Goal: Task Accomplishment & Management: Use online tool/utility

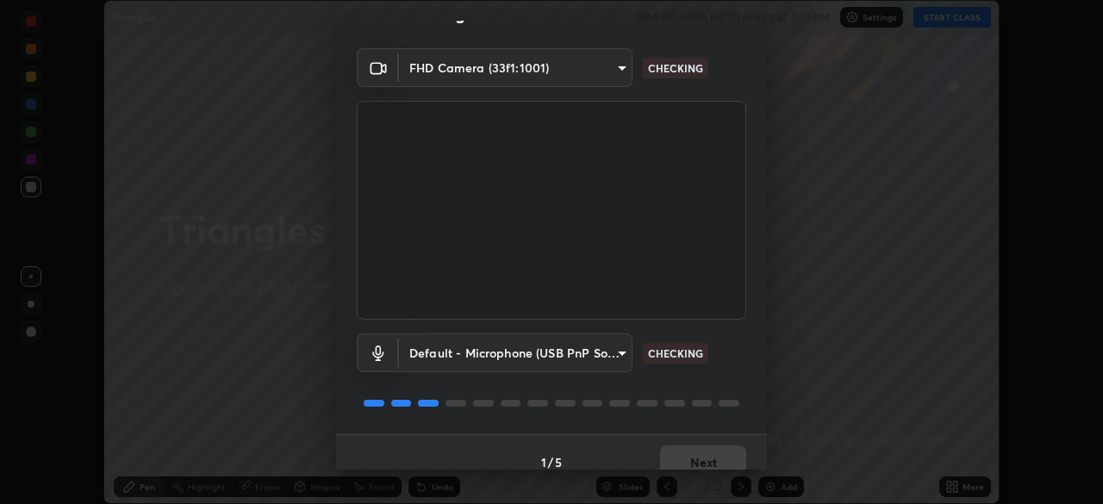
scroll to position [61, 0]
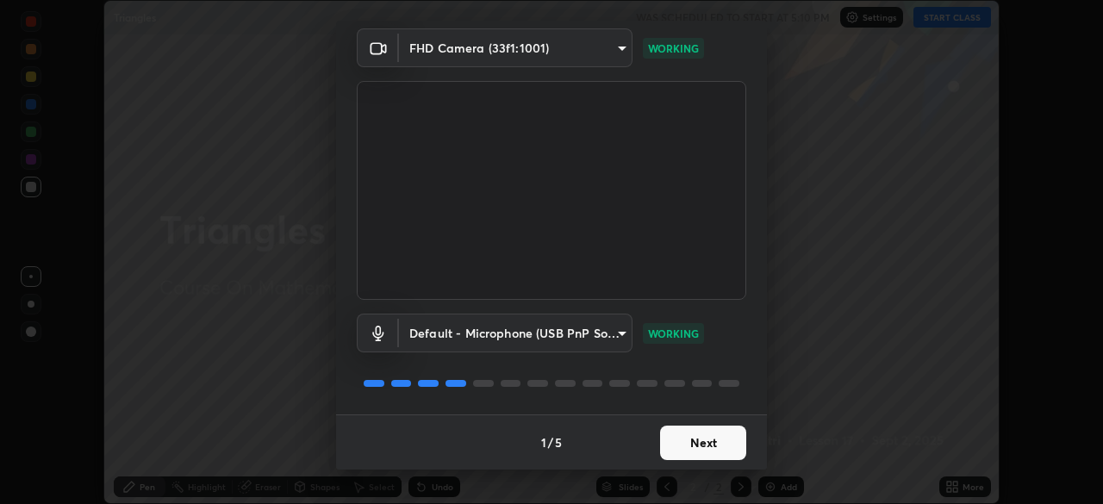
click at [686, 439] on button "Next" at bounding box center [703, 443] width 86 height 34
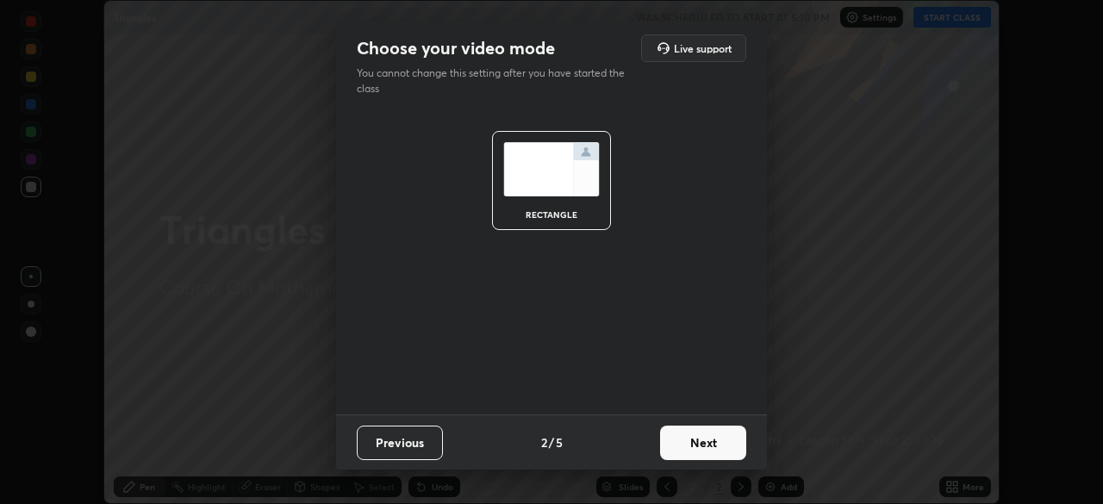
click at [689, 448] on button "Next" at bounding box center [703, 443] width 86 height 34
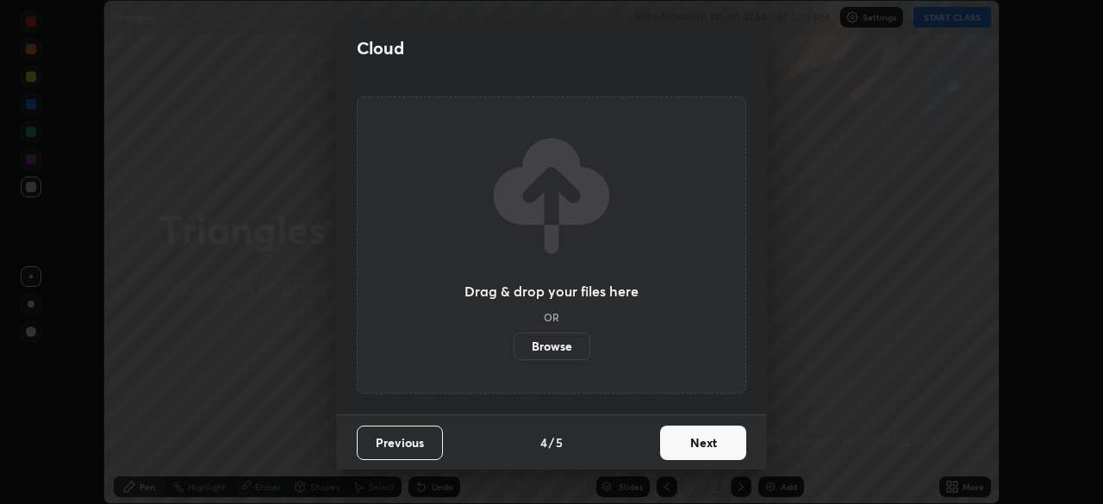
click at [687, 451] on button "Next" at bounding box center [703, 443] width 86 height 34
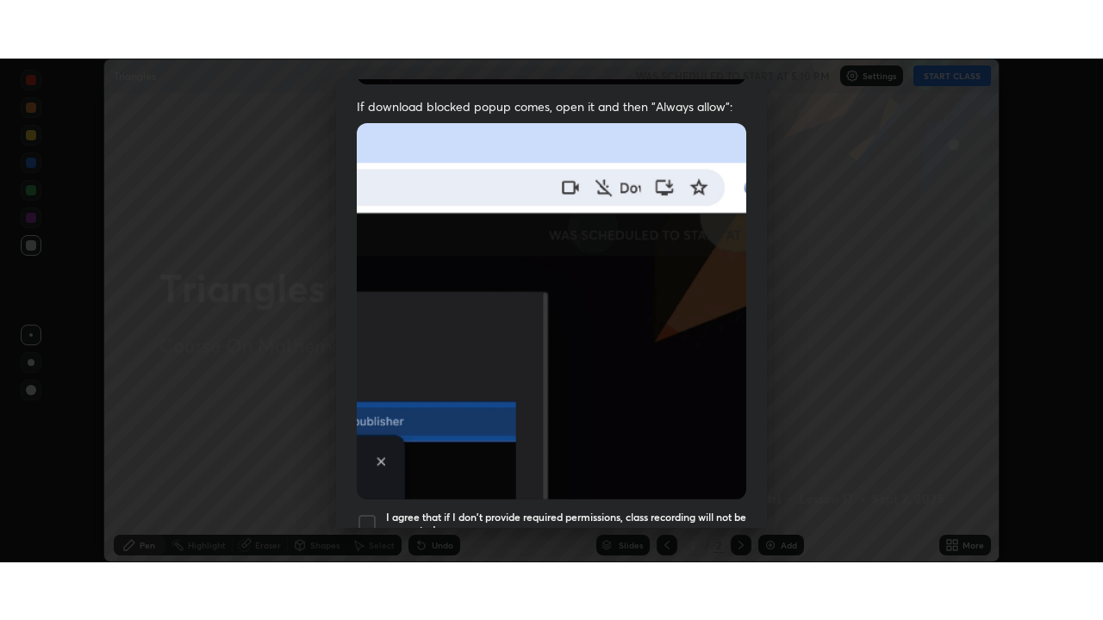
scroll to position [413, 0]
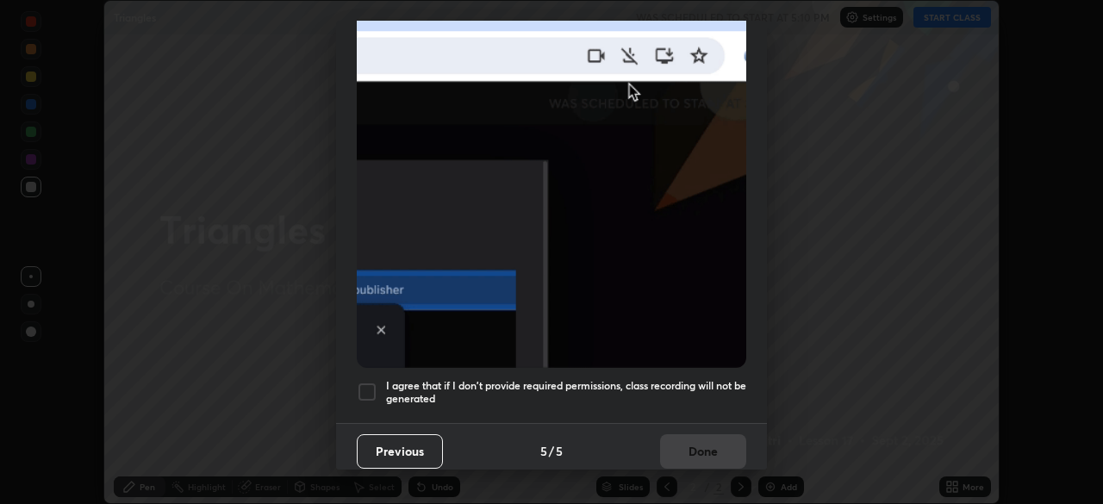
click at [650, 423] on div "Previous 5 / 5 Done" at bounding box center [551, 450] width 431 height 55
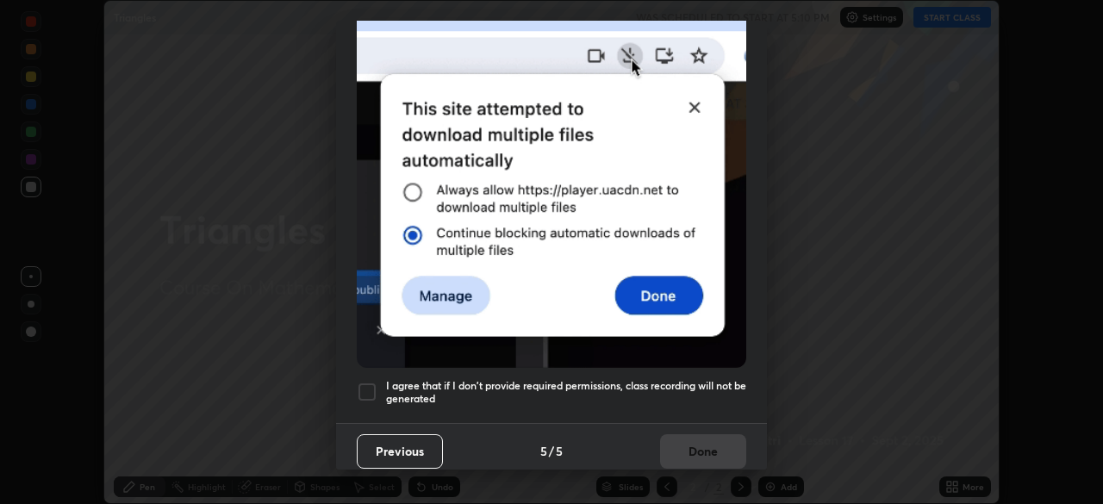
click at [658, 390] on h5 "I agree that if I don't provide required permissions, class recording will not …" at bounding box center [566, 392] width 360 height 27
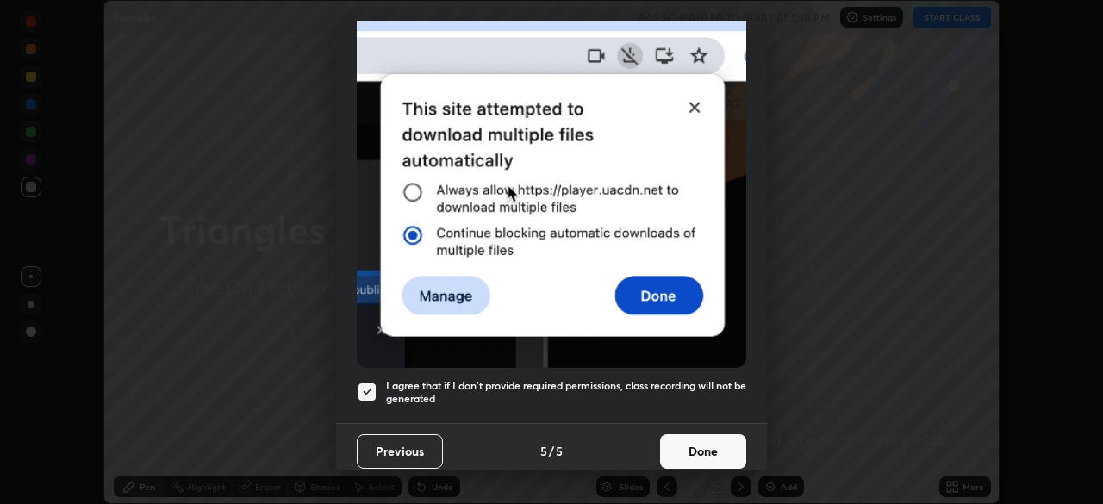
click at [688, 445] on button "Done" at bounding box center [703, 451] width 86 height 34
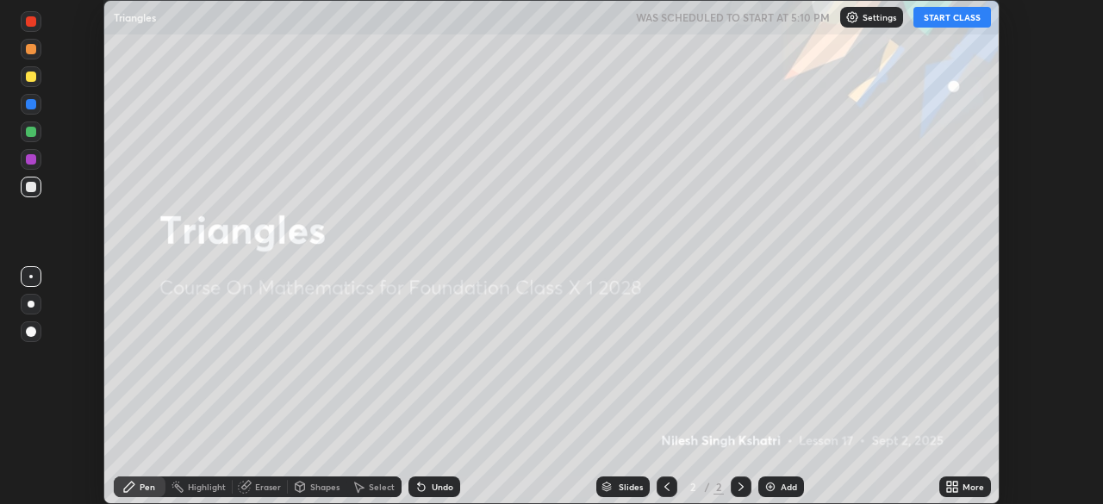
click at [781, 483] on div "Add" at bounding box center [789, 487] width 16 height 9
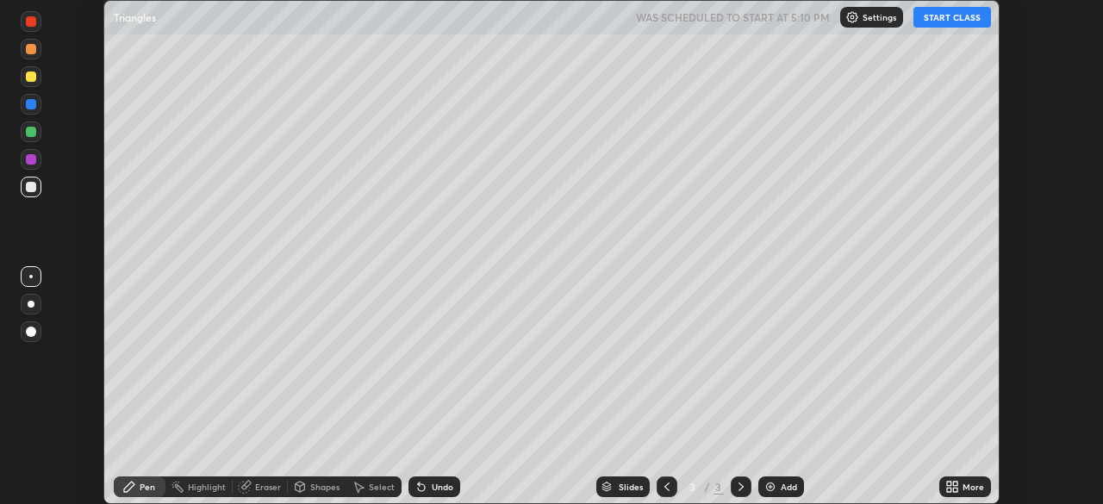
click at [950, 488] on icon at bounding box center [949, 490] width 4 height 4
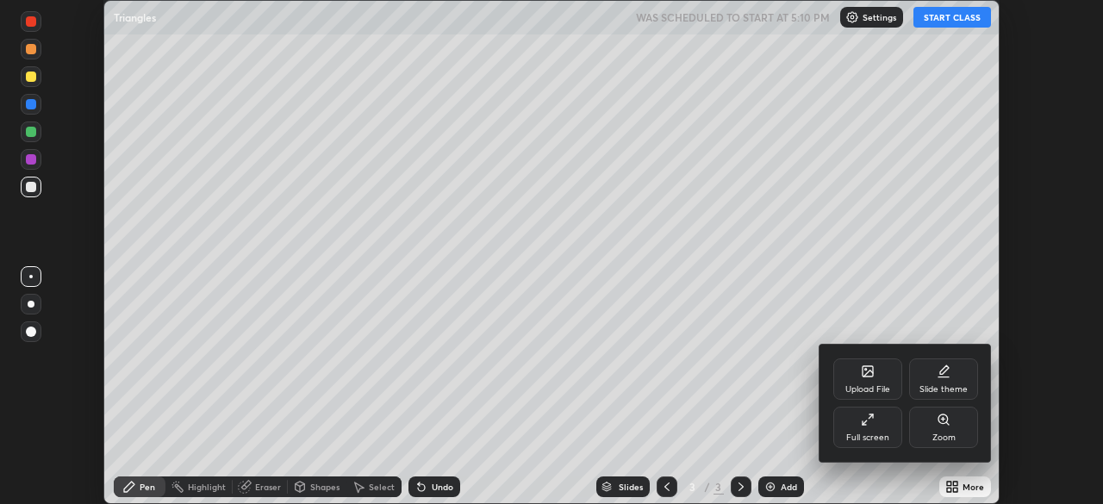
click at [859, 428] on div "Full screen" at bounding box center [867, 427] width 69 height 41
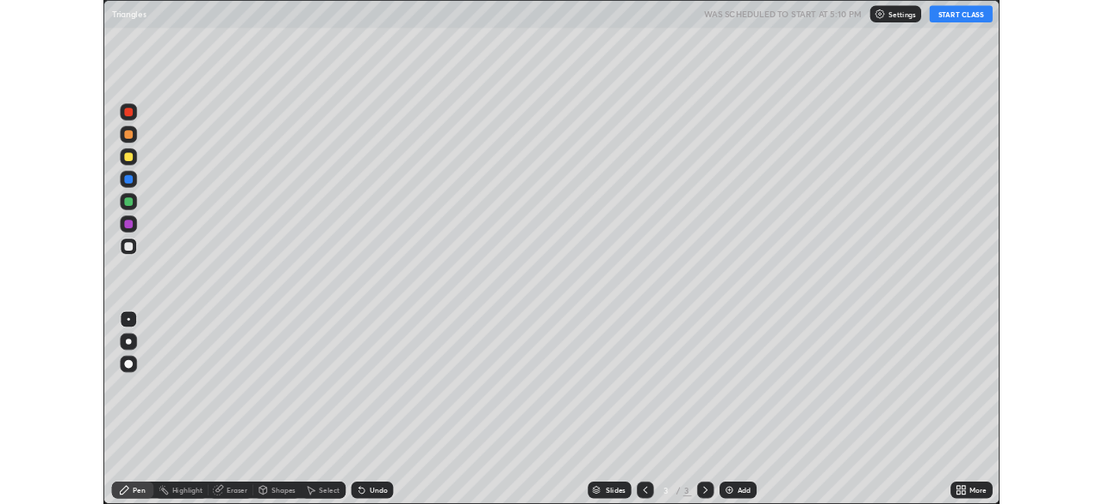
scroll to position [620, 1103]
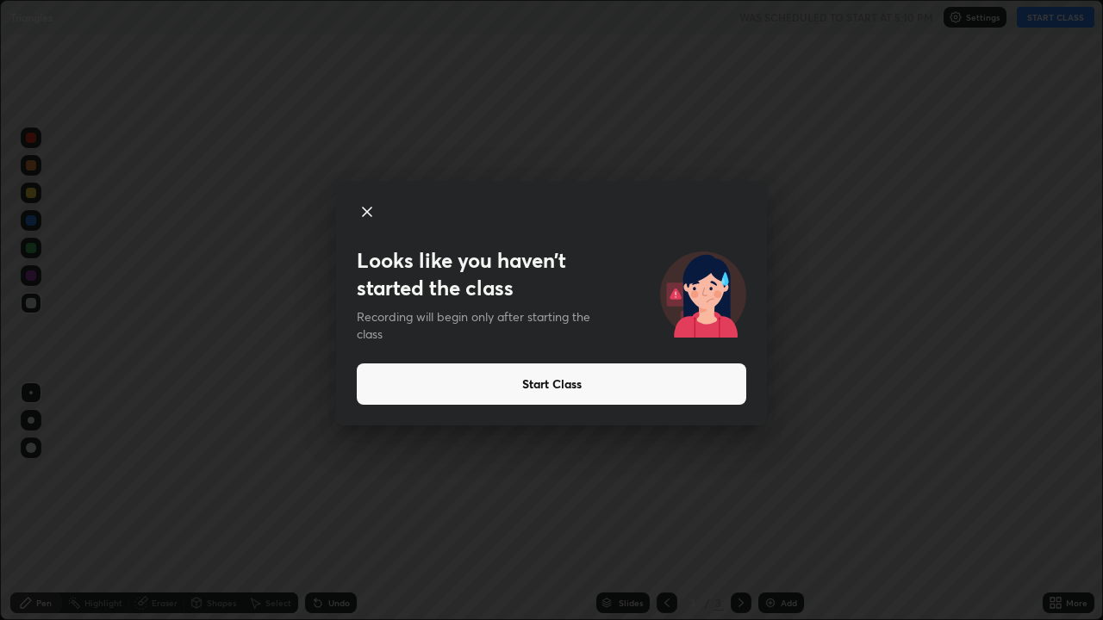
click at [629, 395] on button "Start Class" at bounding box center [552, 384] width 390 height 41
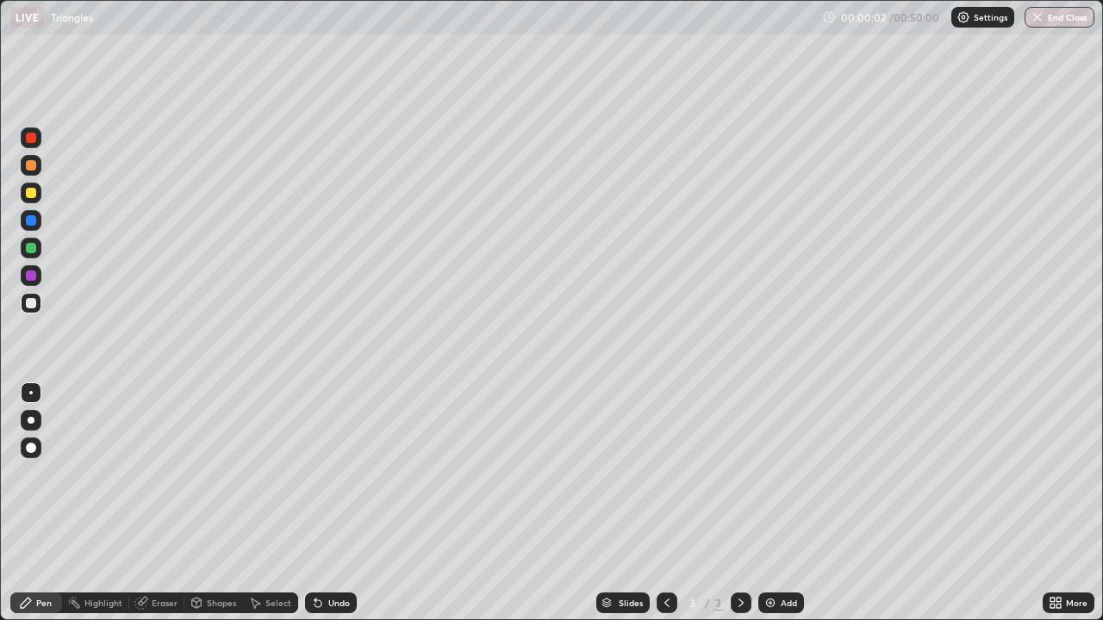
click at [323, 503] on div "Undo" at bounding box center [331, 603] width 52 height 21
click at [220, 503] on div "Shapes" at bounding box center [213, 603] width 59 height 21
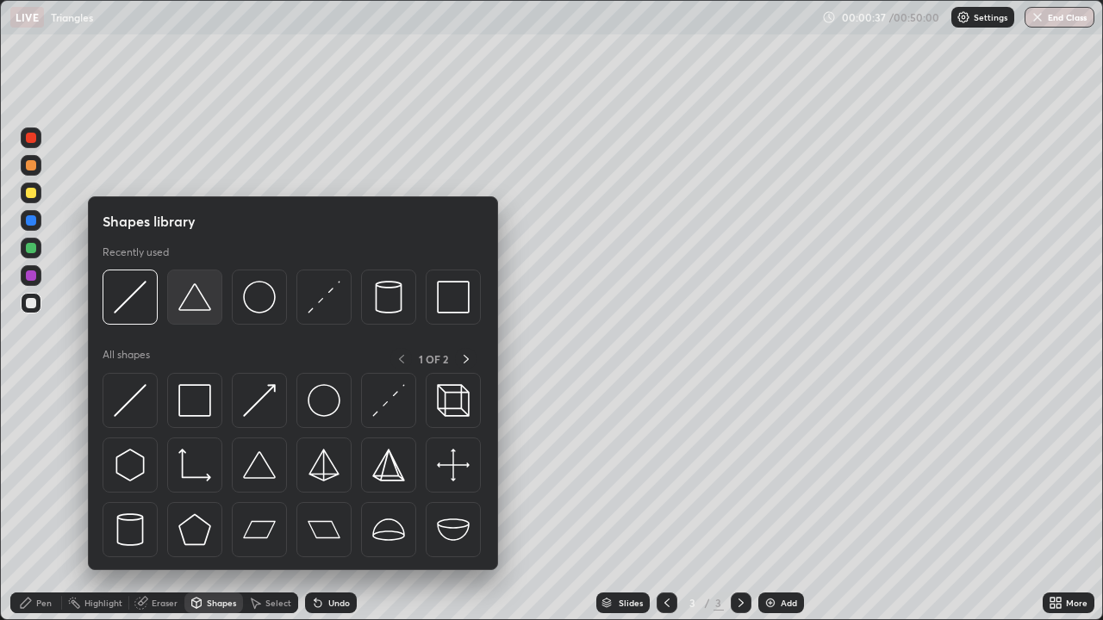
click at [206, 309] on img at bounding box center [194, 297] width 33 height 33
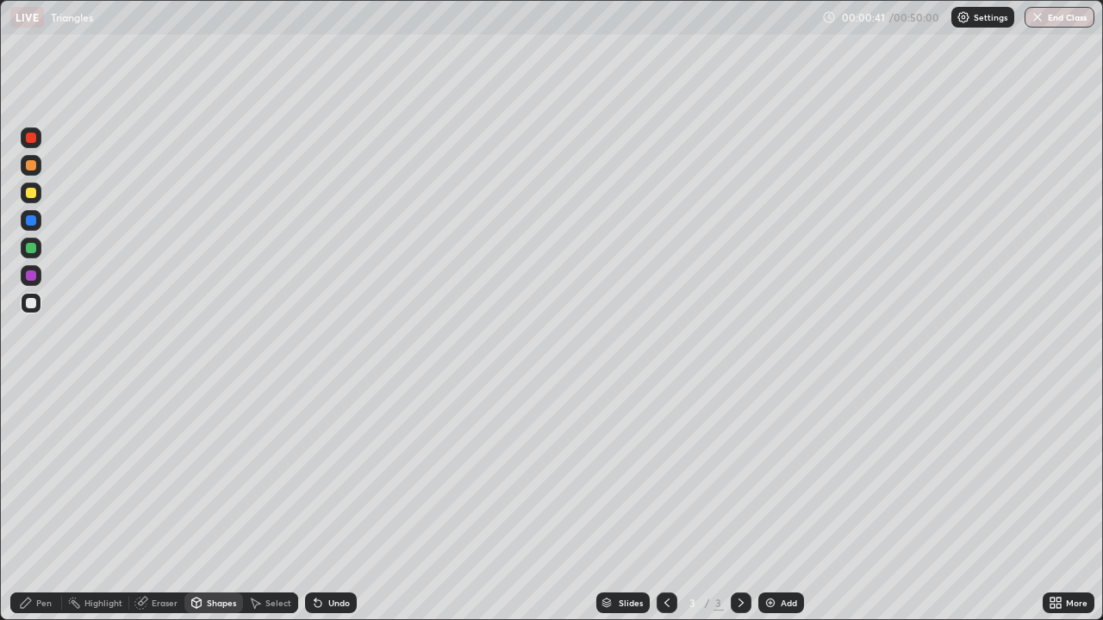
click at [27, 133] on div at bounding box center [31, 138] width 21 height 21
click at [31, 303] on div at bounding box center [31, 303] width 10 height 10
click at [327, 503] on div "Undo" at bounding box center [331, 603] width 52 height 21
click at [94, 503] on div "Highlight" at bounding box center [103, 603] width 38 height 9
click at [37, 503] on div "Pen" at bounding box center [44, 603] width 16 height 9
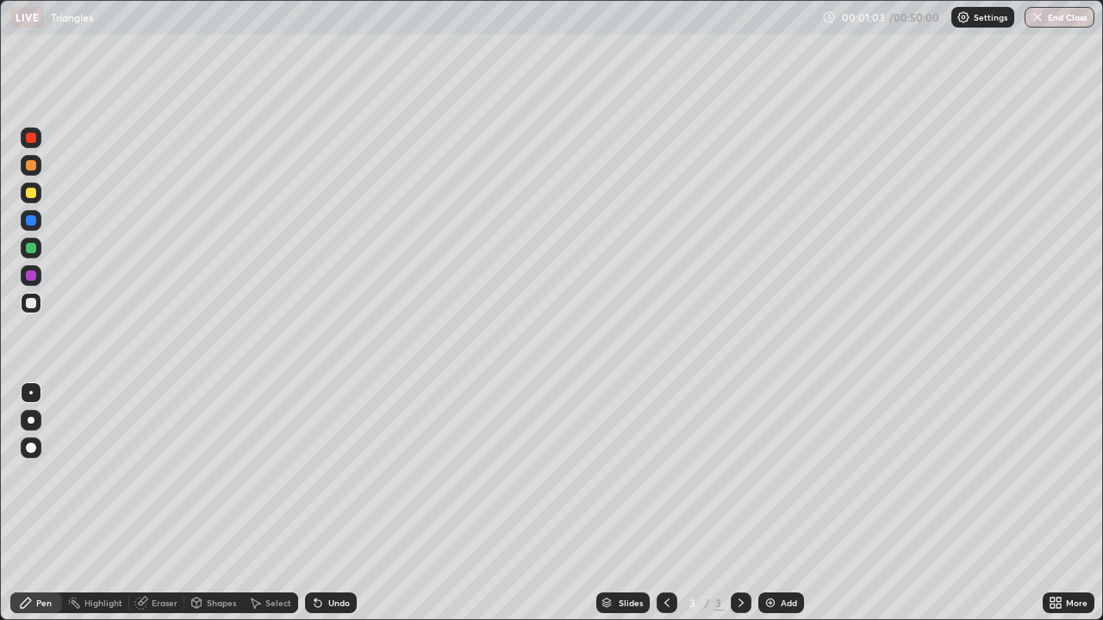
click at [28, 142] on div at bounding box center [31, 138] width 10 height 10
click at [30, 305] on div at bounding box center [31, 303] width 10 height 10
click at [29, 140] on div at bounding box center [31, 138] width 10 height 10
click at [328, 503] on div "Undo" at bounding box center [339, 603] width 22 height 9
click at [31, 300] on div at bounding box center [31, 303] width 10 height 10
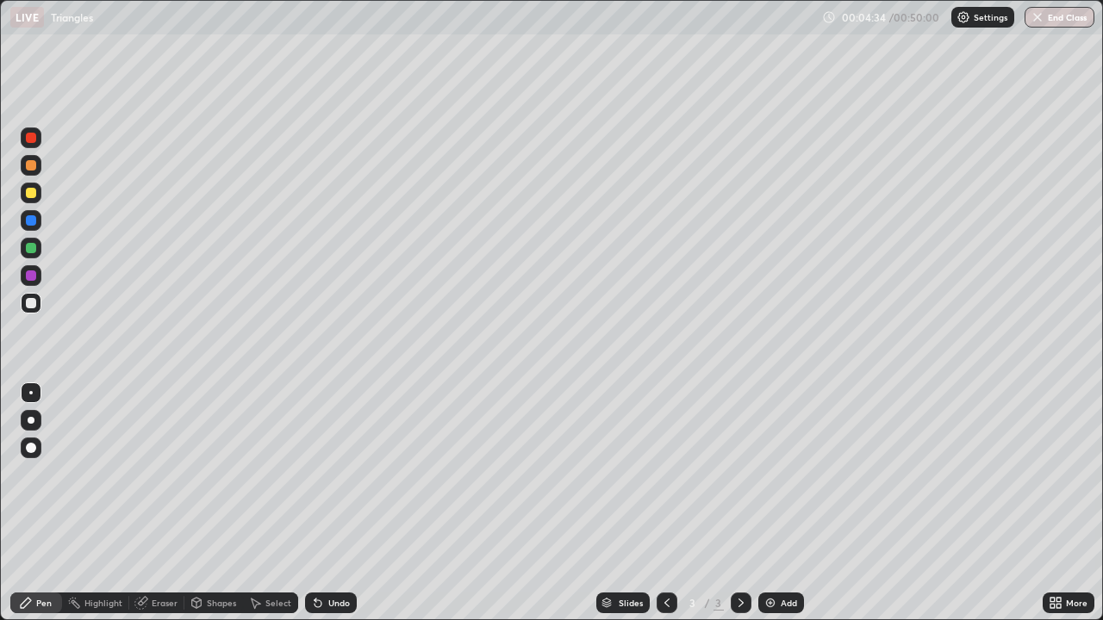
click at [775, 503] on img at bounding box center [771, 603] width 14 height 14
click at [29, 141] on div at bounding box center [31, 138] width 10 height 10
click at [32, 302] on div at bounding box center [31, 303] width 10 height 10
click at [33, 196] on div at bounding box center [31, 193] width 10 height 10
click at [31, 302] on div at bounding box center [31, 303] width 10 height 10
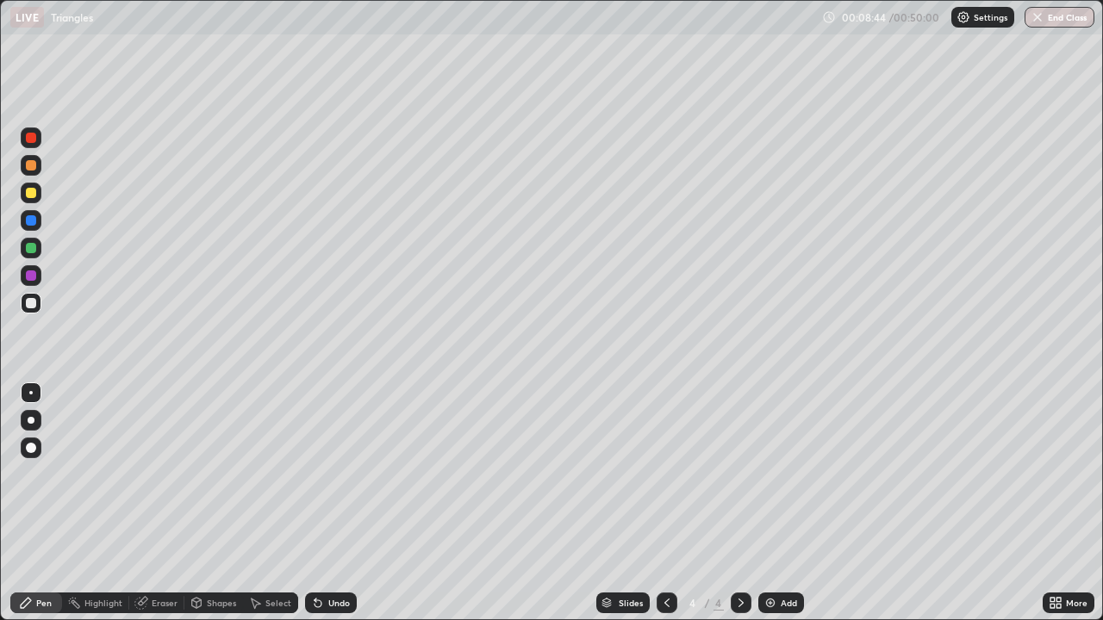
click at [29, 248] on div at bounding box center [31, 248] width 10 height 10
click at [32, 303] on div at bounding box center [31, 303] width 10 height 10
click at [329, 503] on div "Undo" at bounding box center [331, 603] width 52 height 21
click at [328, 503] on div "Undo" at bounding box center [339, 603] width 22 height 9
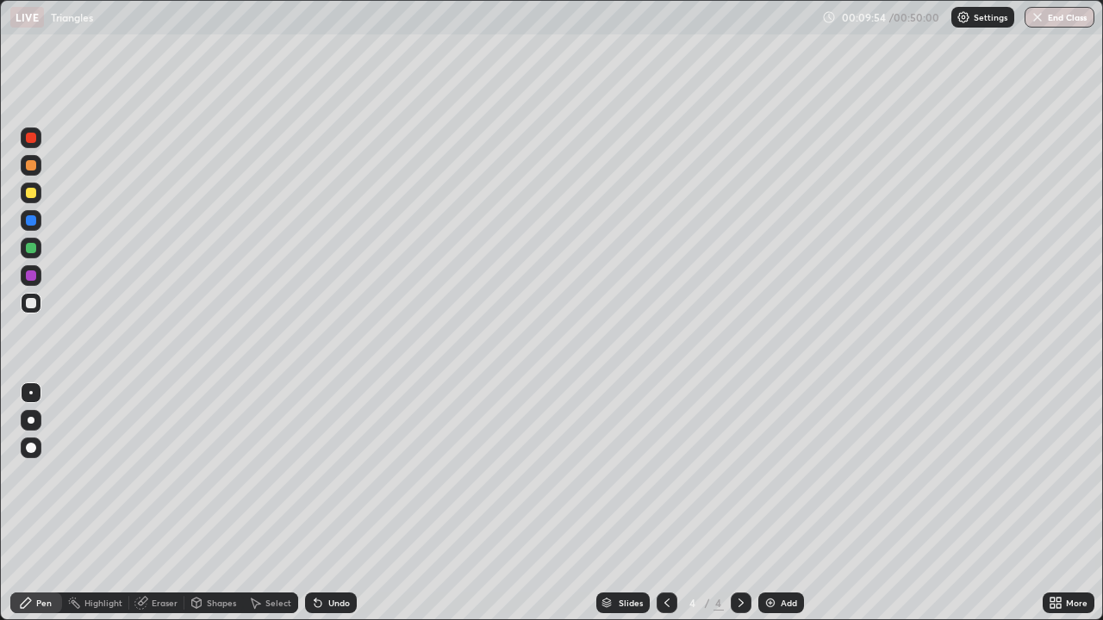
click at [328, 503] on div "Undo" at bounding box center [339, 603] width 22 height 9
click at [773, 503] on img at bounding box center [771, 603] width 14 height 14
click at [33, 196] on div at bounding box center [31, 193] width 10 height 10
click at [31, 305] on div at bounding box center [31, 303] width 10 height 10
click at [29, 302] on div at bounding box center [31, 303] width 10 height 10
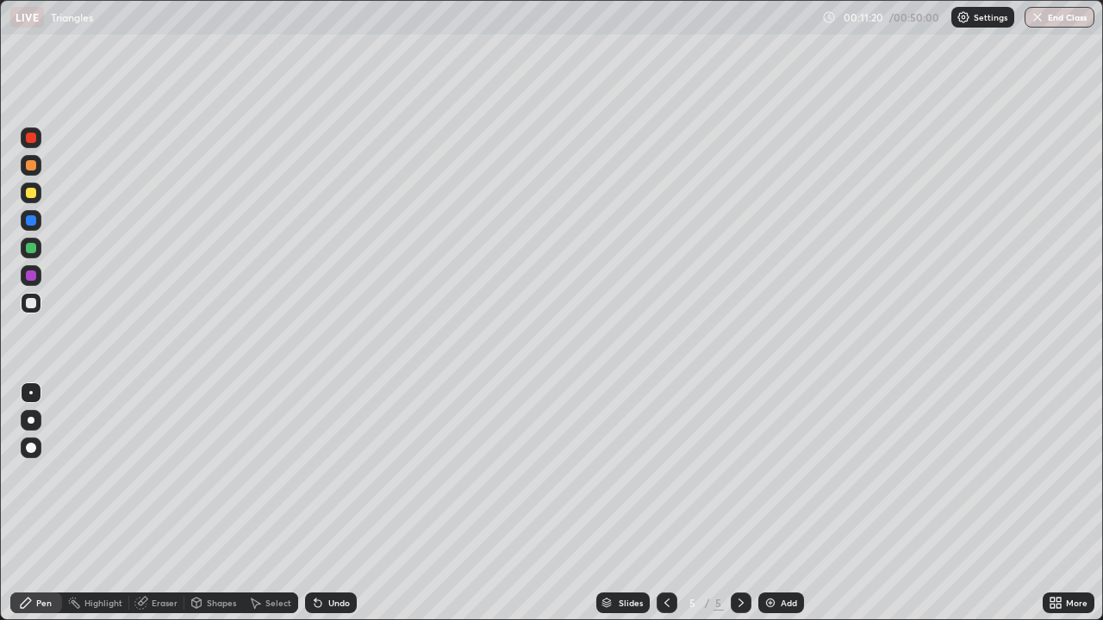
click at [32, 221] on div at bounding box center [31, 220] width 10 height 10
click at [30, 250] on div at bounding box center [31, 248] width 10 height 10
click at [29, 304] on div at bounding box center [31, 303] width 10 height 10
click at [328, 503] on div "Undo" at bounding box center [339, 603] width 22 height 9
click at [331, 503] on div "Undo" at bounding box center [339, 603] width 22 height 9
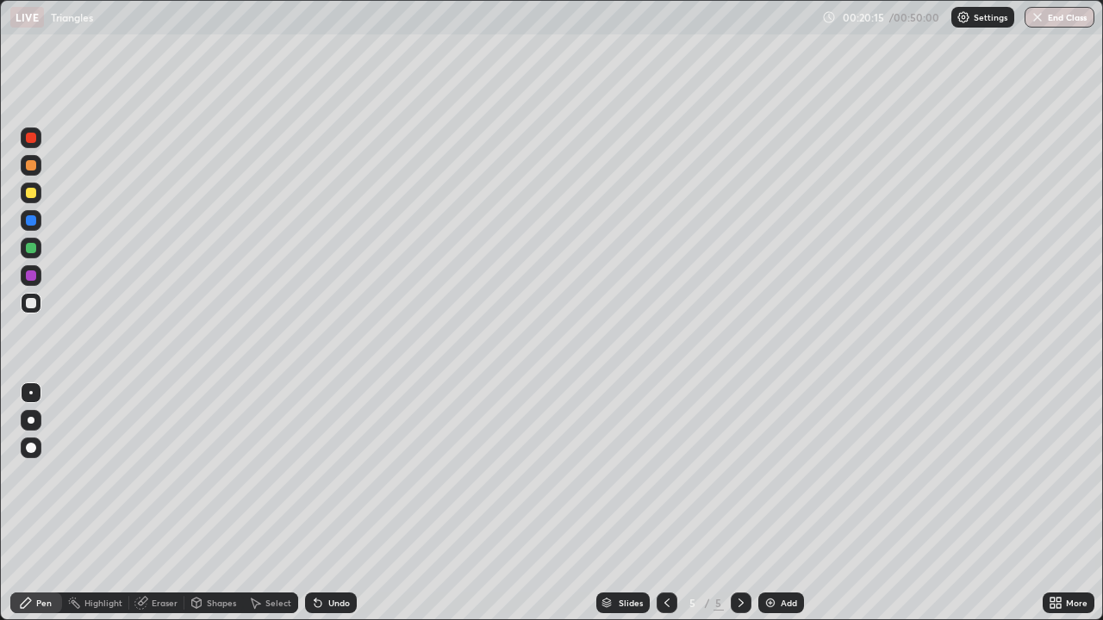
click at [329, 503] on div "Undo" at bounding box center [339, 603] width 22 height 9
click at [165, 503] on div "Eraser" at bounding box center [165, 603] width 26 height 9
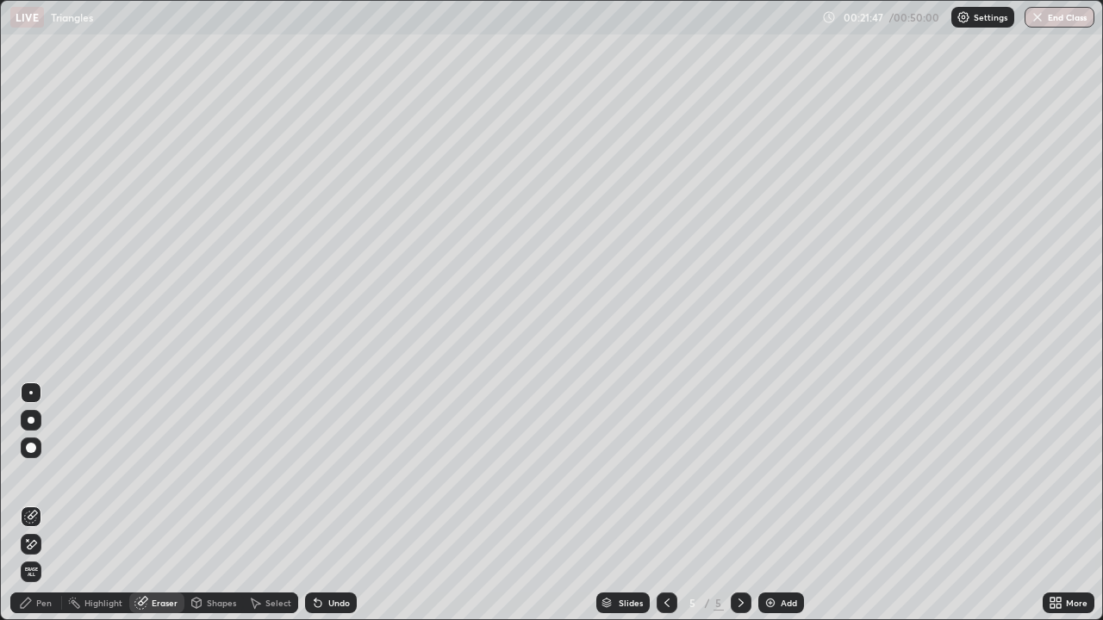
click at [43, 503] on div "Pen" at bounding box center [44, 603] width 16 height 9
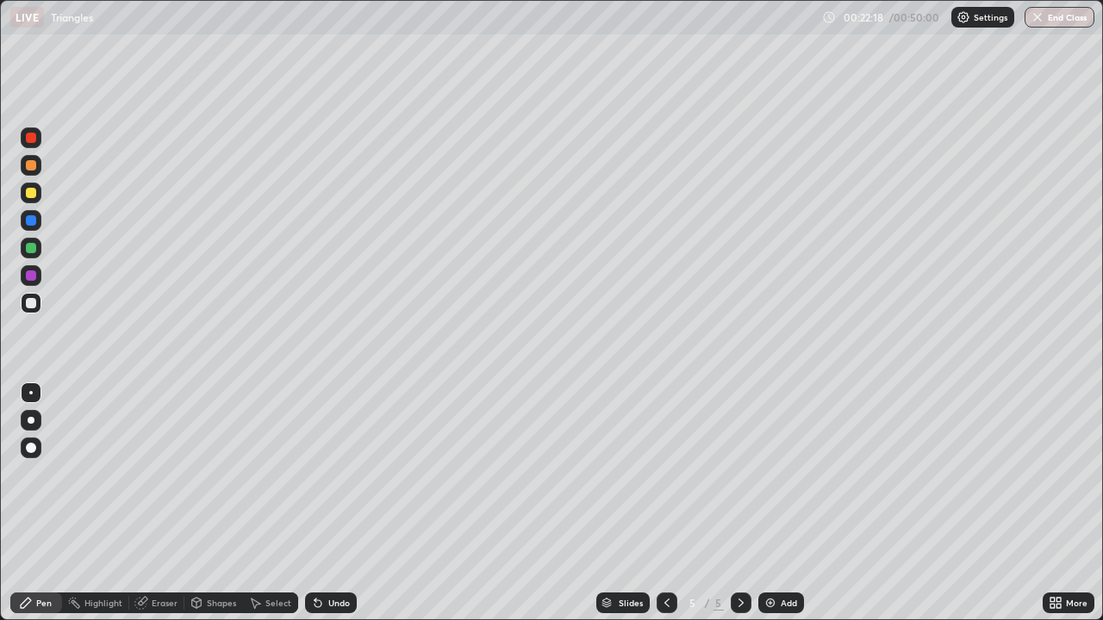
click at [776, 503] on div "Add" at bounding box center [781, 603] width 46 height 21
click at [1051, 20] on button "End Class" at bounding box center [1060, 17] width 70 height 21
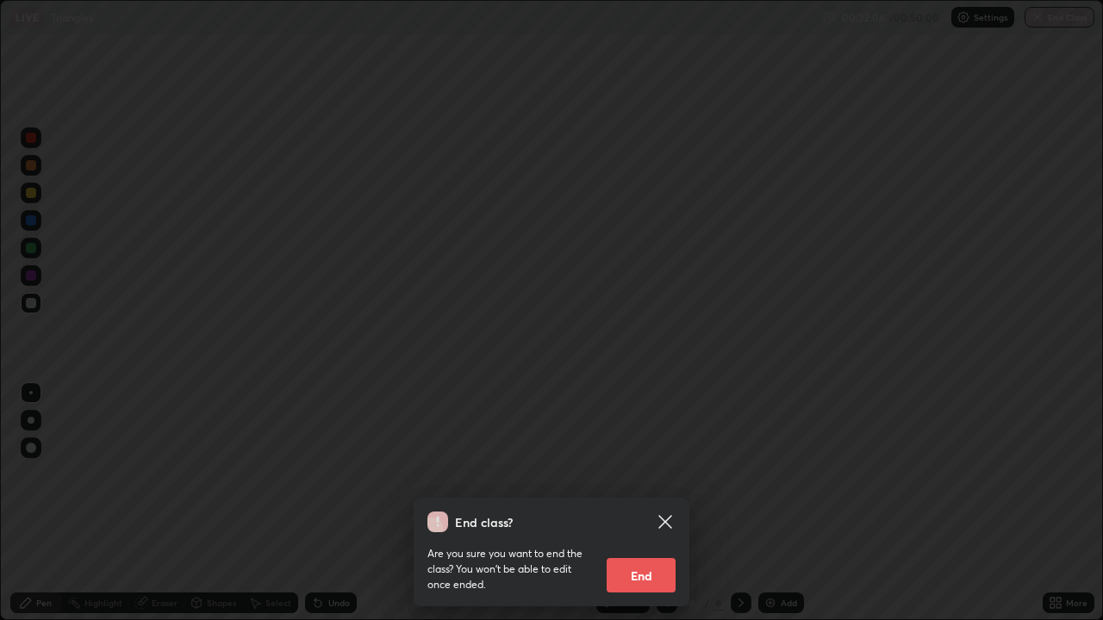
click at [648, 503] on button "End" at bounding box center [641, 575] width 69 height 34
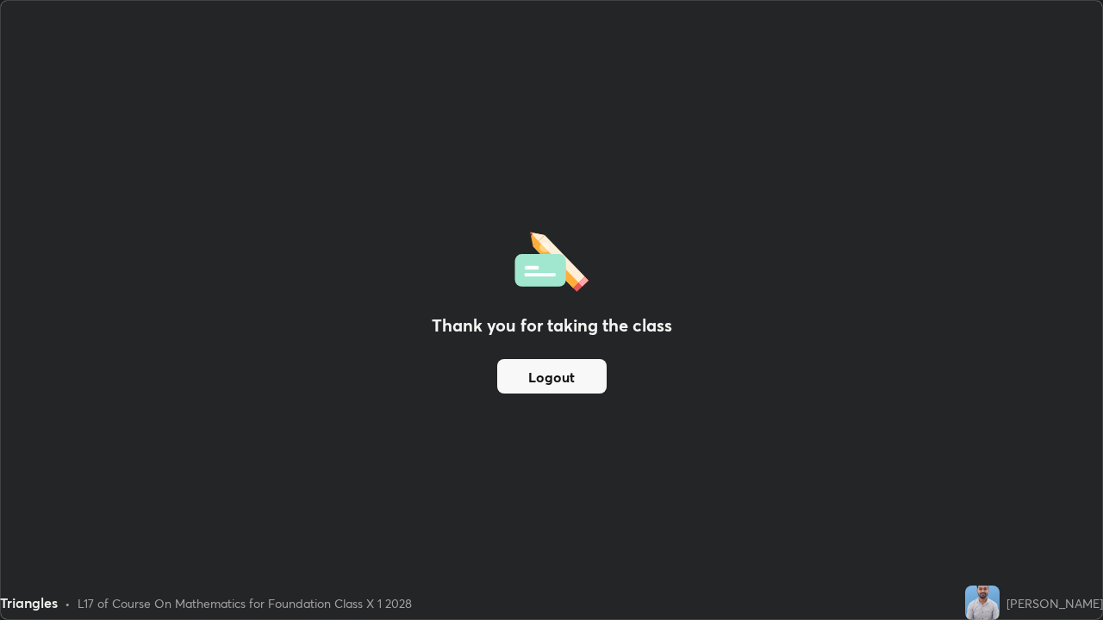
click at [566, 69] on div "Thank you for taking the class Logout" at bounding box center [551, 310] width 1101 height 619
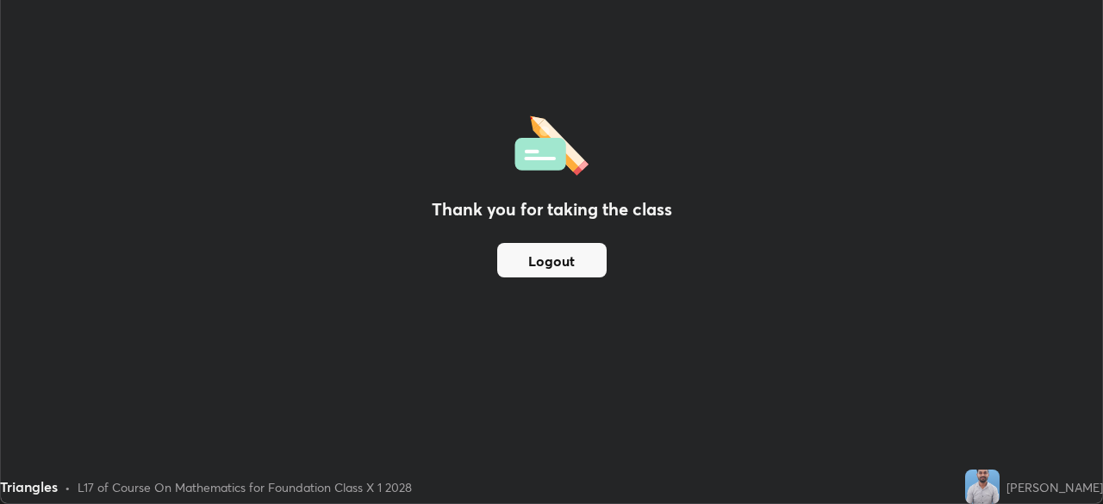
scroll to position [85673, 85074]
